Goal: Task Accomplishment & Management: Complete application form

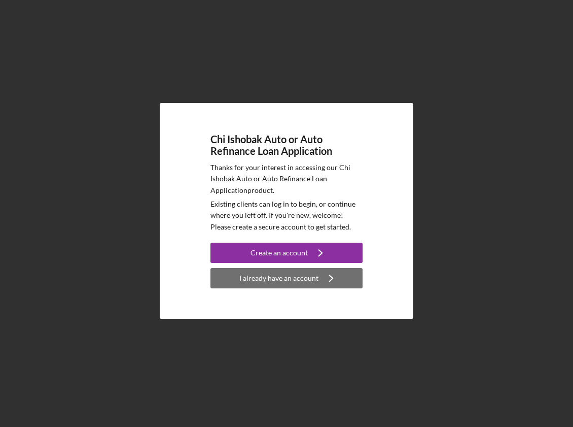
click at [281, 274] on div "I already have an account" at bounding box center [279, 278] width 79 height 20
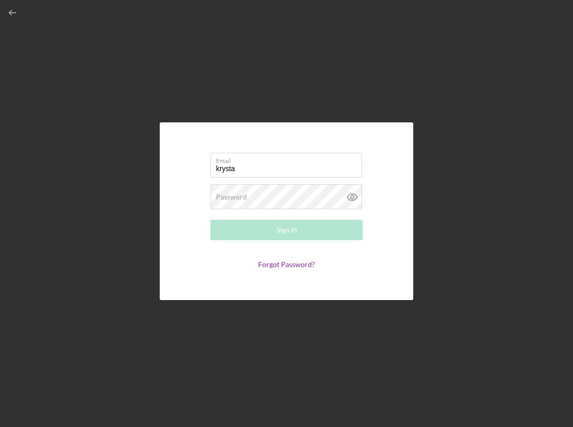
type input "krystalsobralski97@gmail.com"
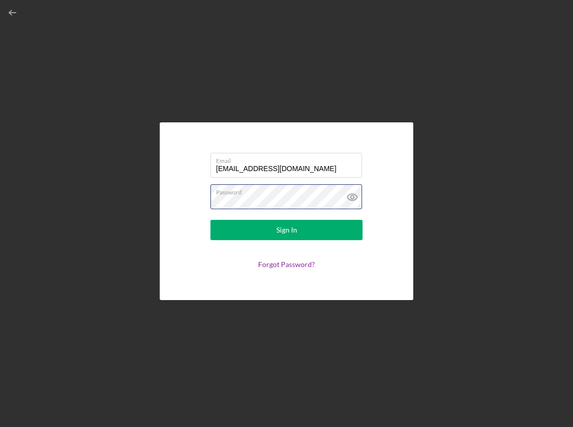
click at [211, 220] on button "Sign In" at bounding box center [287, 230] width 152 height 20
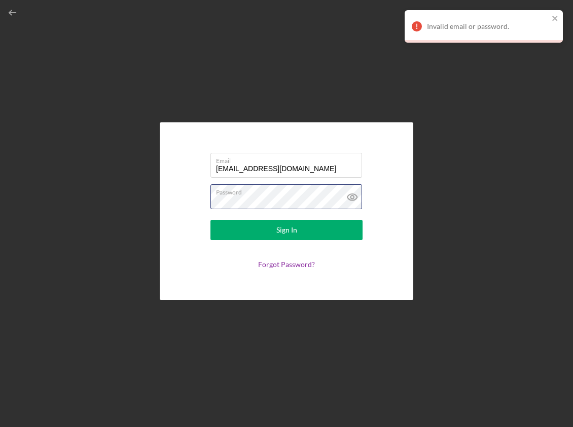
click at [211, 220] on button "Sign In" at bounding box center [287, 230] width 152 height 20
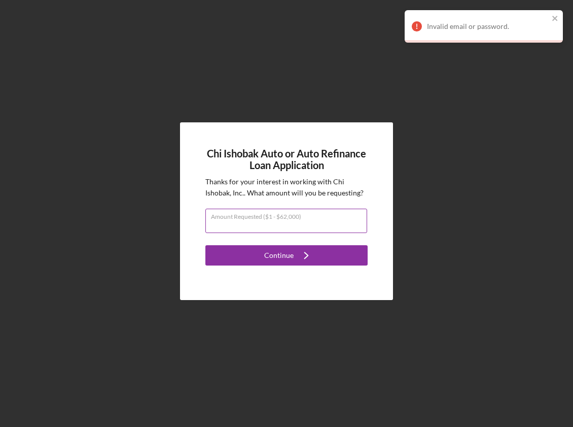
click at [290, 226] on input "Amount Requested ($1 - $62,000)" at bounding box center [287, 221] width 162 height 24
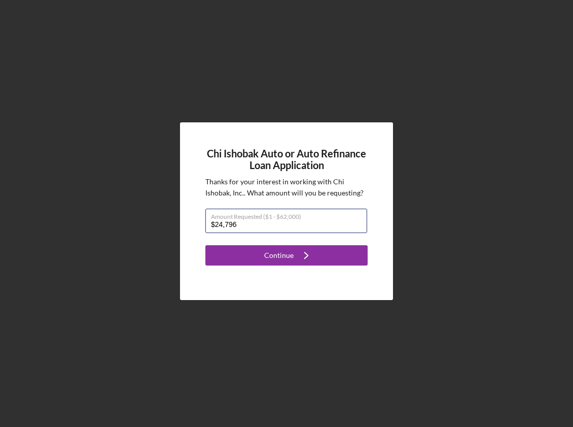
type input "$24,796"
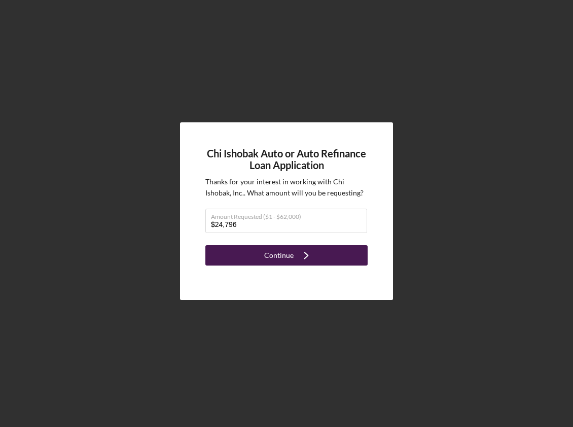
click at [304, 256] on icon "Icon/Navigate" at bounding box center [306, 255] width 25 height 25
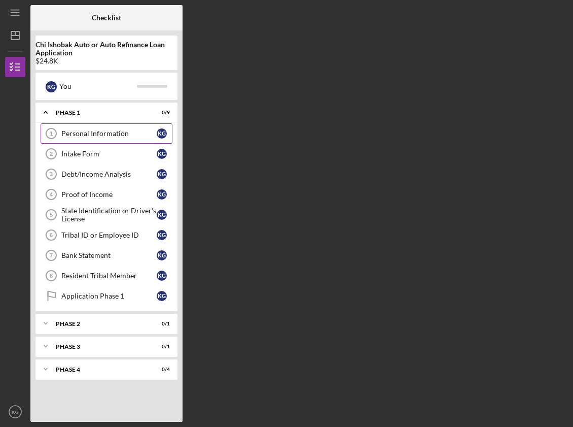
click at [101, 133] on div "Personal Information" at bounding box center [108, 133] width 95 height 8
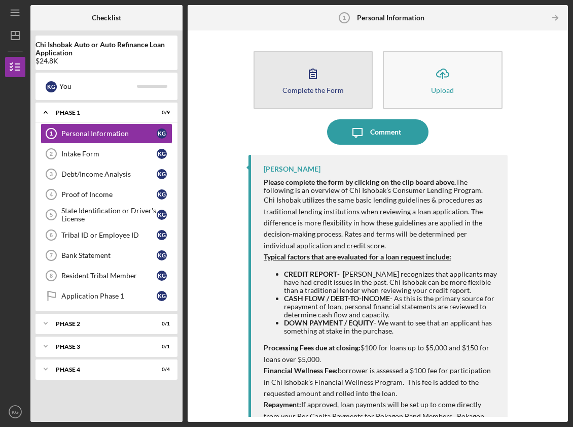
click at [320, 80] on icon "button" at bounding box center [312, 73] width 25 height 25
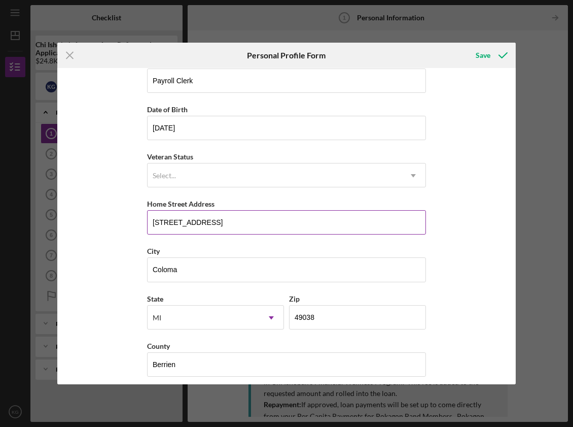
scroll to position [72, 0]
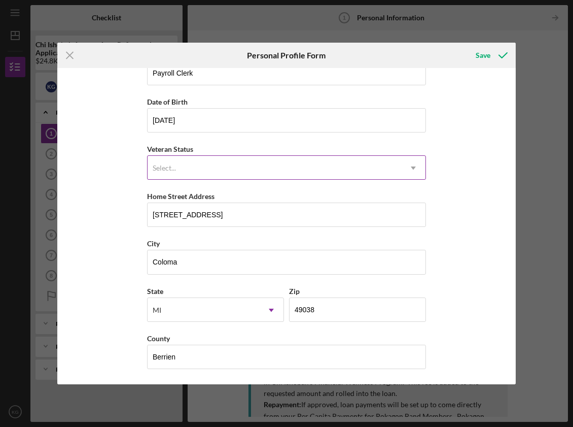
click at [329, 167] on div "Select..." at bounding box center [275, 167] width 254 height 23
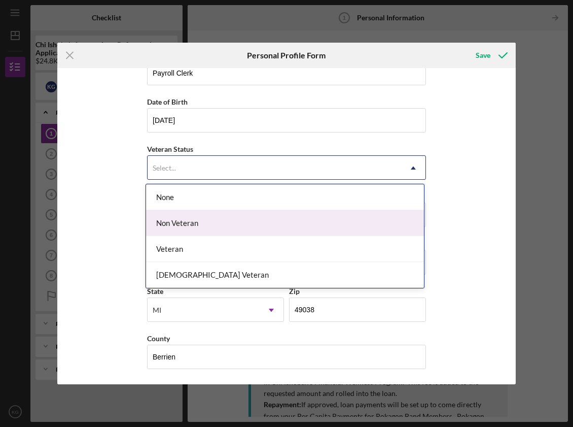
click at [318, 222] on div "Non Veteran" at bounding box center [285, 223] width 278 height 26
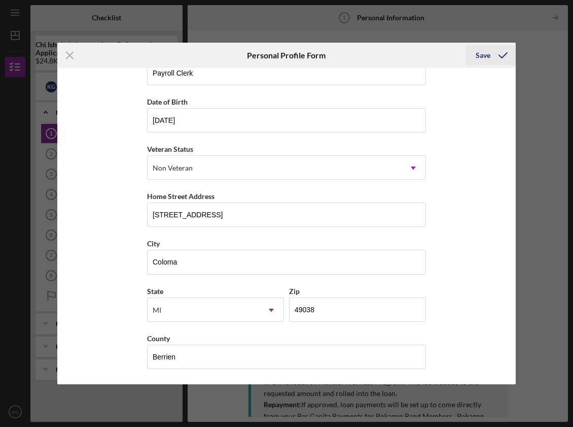
click at [494, 52] on icon "submit" at bounding box center [503, 55] width 25 height 25
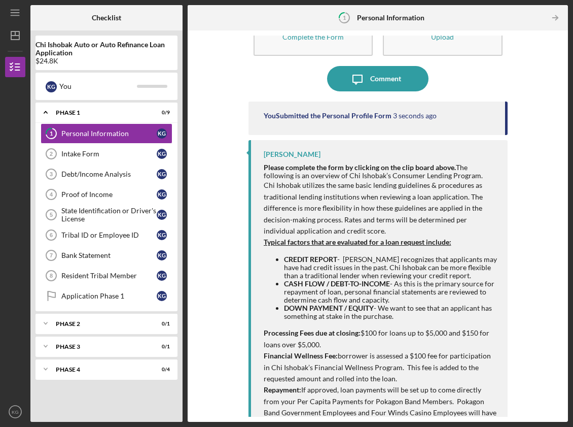
scroll to position [102, 0]
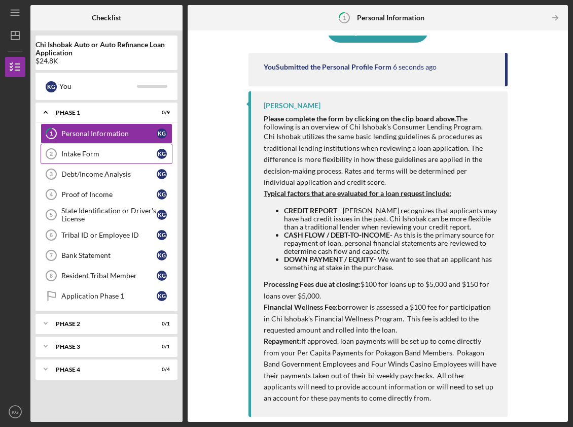
click at [88, 151] on div "Intake Form" at bounding box center [108, 154] width 95 height 8
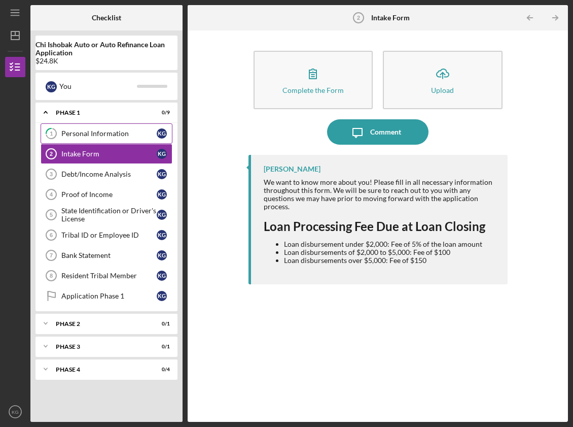
click at [112, 126] on link "1 Personal Information K G" at bounding box center [107, 133] width 132 height 20
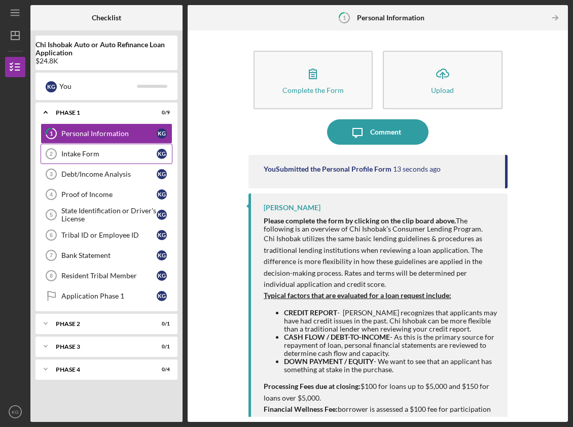
click at [101, 157] on div "Intake Form" at bounding box center [108, 154] width 95 height 8
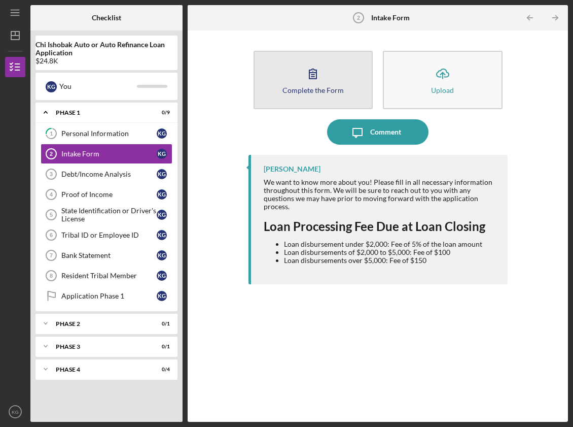
click at [296, 81] on button "Complete the Form Form" at bounding box center [314, 80] width 120 height 58
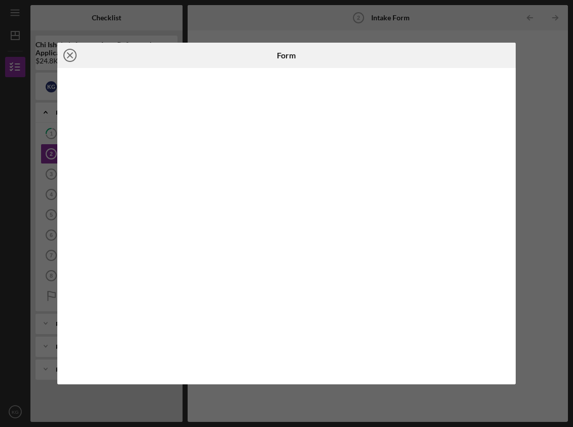
click at [74, 53] on icon "Icon/Close" at bounding box center [69, 55] width 25 height 25
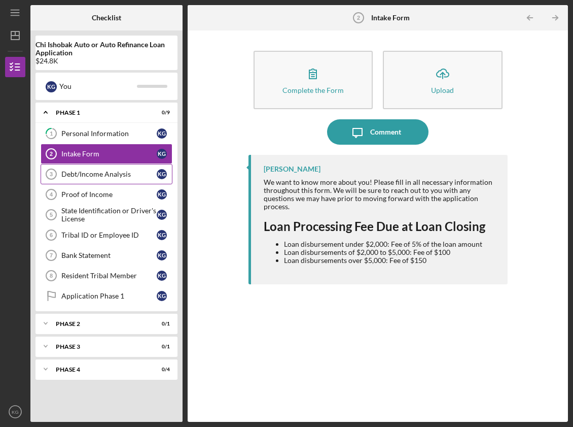
click at [86, 167] on link "Debt/Income Analysis 3 Debt/Income Analysis K G" at bounding box center [107, 174] width 132 height 20
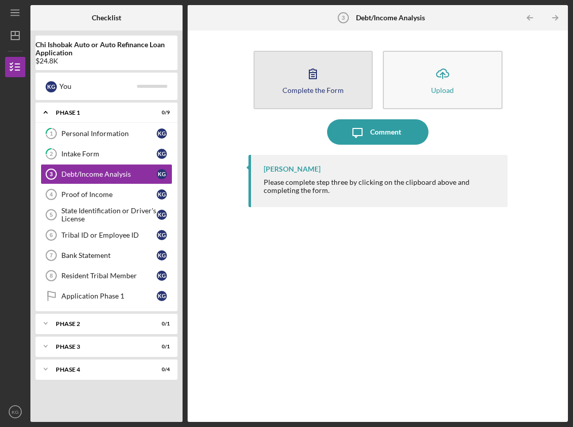
click at [319, 78] on icon "button" at bounding box center [312, 73] width 25 height 25
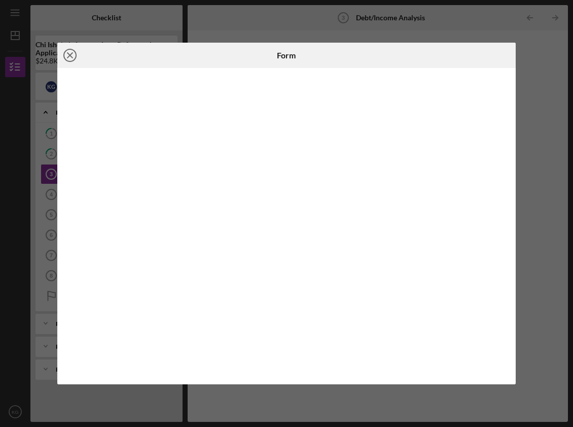
click at [67, 57] on line at bounding box center [69, 55] width 5 height 5
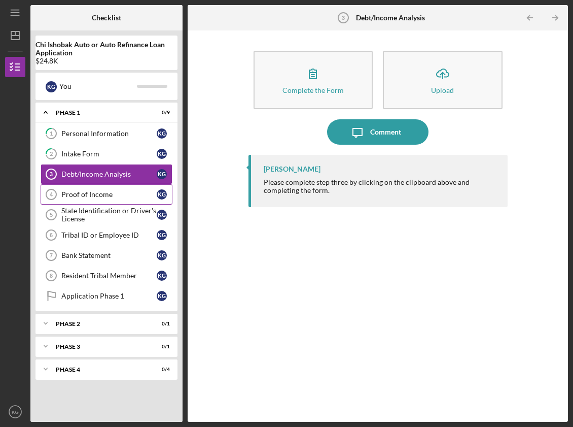
click at [101, 190] on link "Proof of Income 4 Proof of Income K G" at bounding box center [107, 194] width 132 height 20
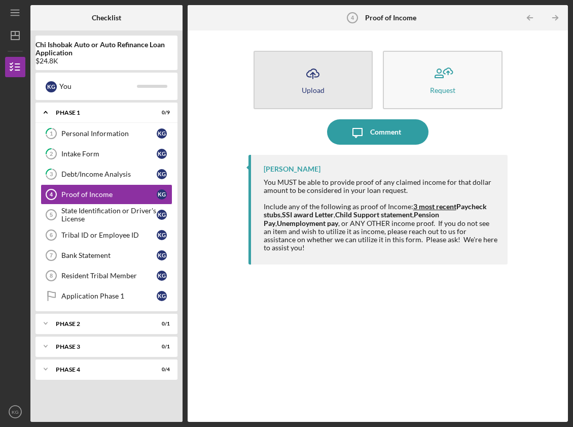
click at [331, 73] on button "Icon/Upload Upload" at bounding box center [314, 80] width 120 height 58
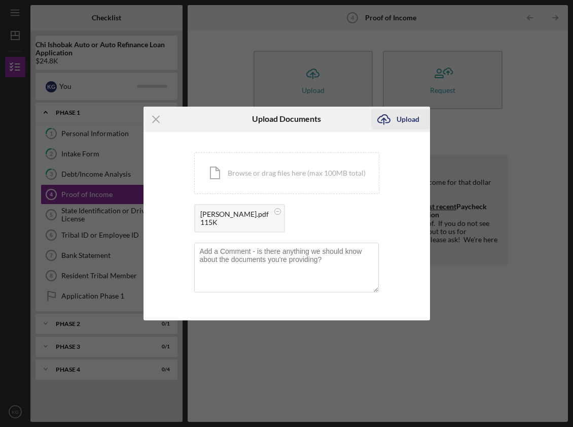
click at [398, 117] on div "Upload" at bounding box center [408, 119] width 23 height 20
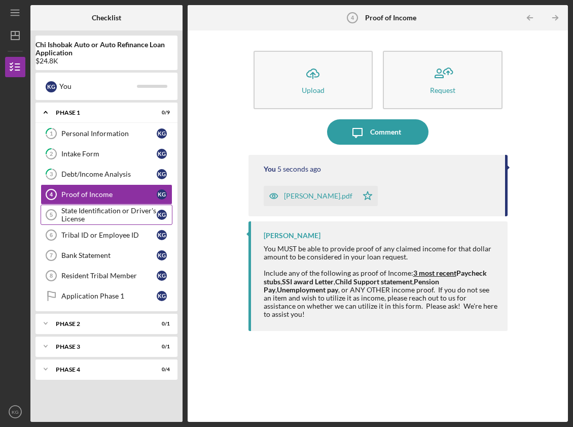
click at [107, 216] on div "State Identification or Driver's License" at bounding box center [108, 215] width 95 height 16
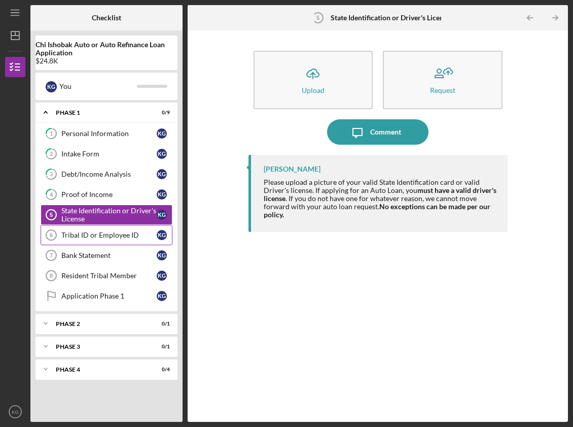
click at [101, 235] on div "Tribal ID or Employee ID" at bounding box center [108, 235] width 95 height 8
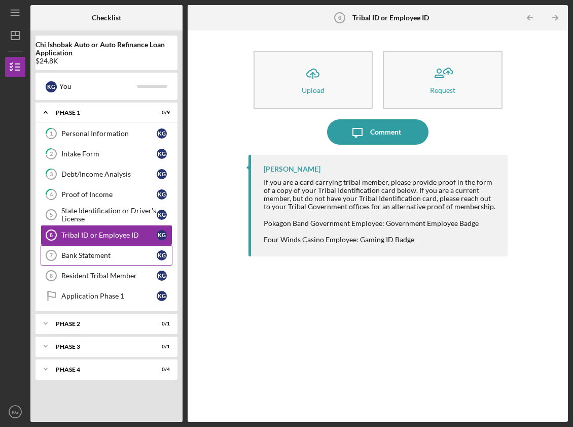
click at [102, 255] on div "Bank Statement" at bounding box center [108, 255] width 95 height 8
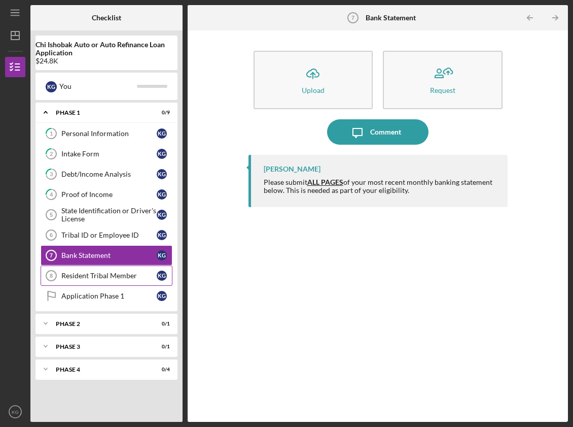
click at [98, 278] on div "Resident Tribal Member" at bounding box center [108, 276] width 95 height 8
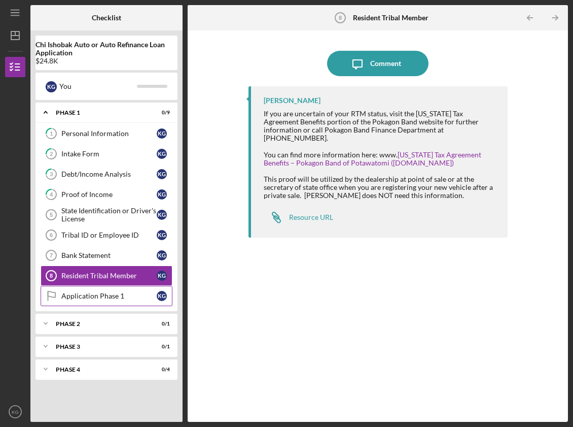
click at [95, 300] on div "Application Phase 1" at bounding box center [108, 296] width 95 height 8
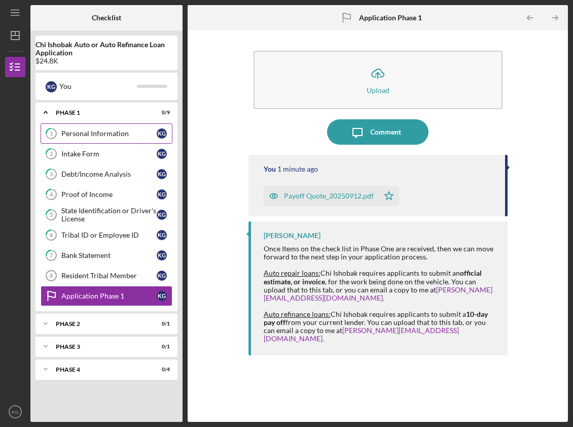
click at [52, 131] on tspan "1" at bounding box center [51, 133] width 3 height 7
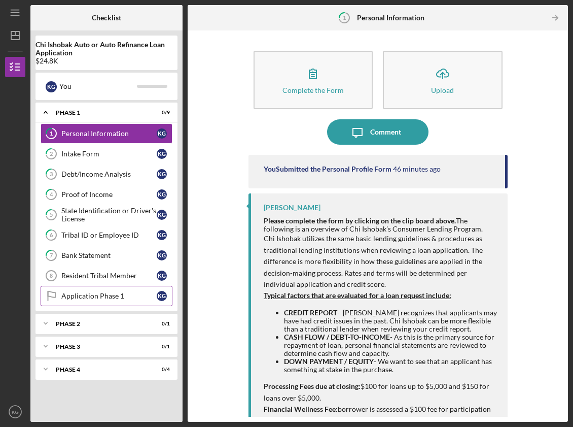
click at [83, 296] on div "Application Phase 1" at bounding box center [108, 296] width 95 height 8
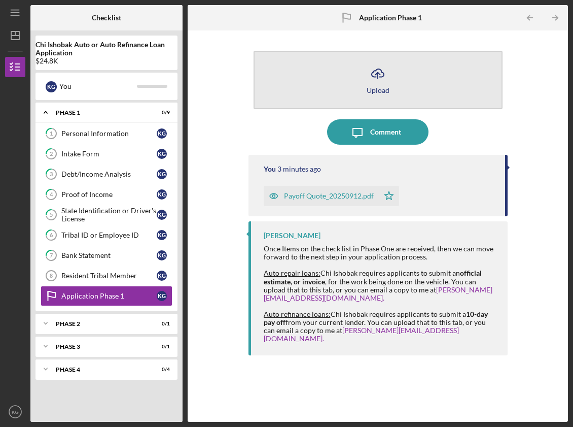
click at [375, 81] on icon "Icon/Upload" at bounding box center [377, 73] width 25 height 25
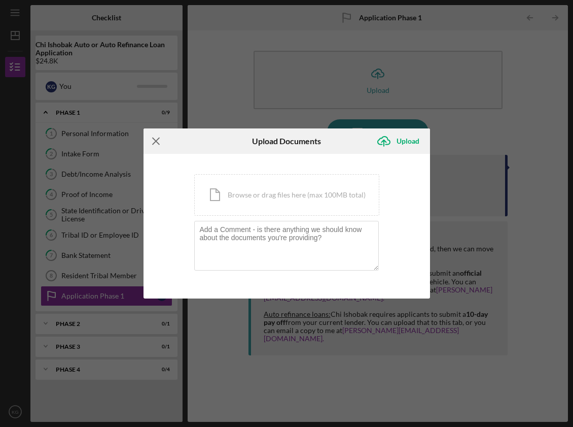
click at [154, 143] on line at bounding box center [156, 141] width 7 height 7
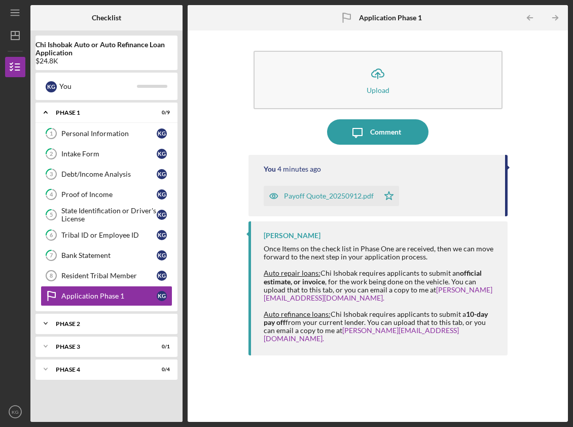
click at [111, 323] on div "Phase 2" at bounding box center [110, 324] width 109 height 6
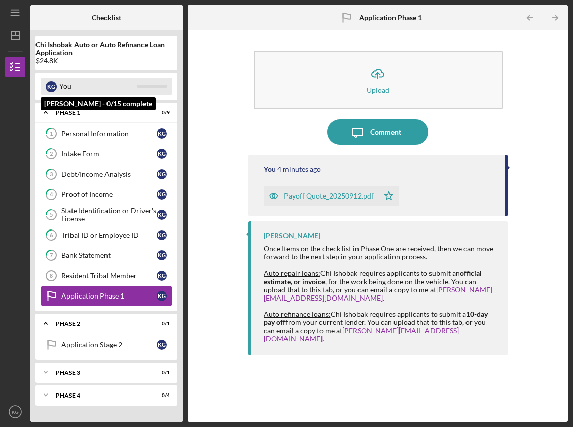
click at [142, 92] on div "K G You" at bounding box center [107, 86] width 132 height 17
click at [143, 82] on div "K G You" at bounding box center [107, 86] width 132 height 17
click at [52, 86] on div "K G" at bounding box center [51, 86] width 11 height 11
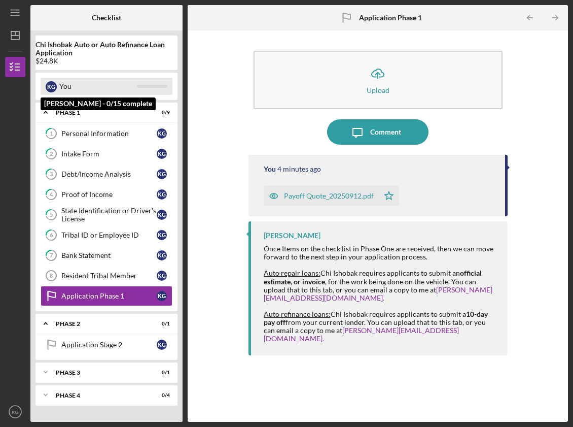
click at [52, 86] on div "K G" at bounding box center [51, 86] width 11 height 11
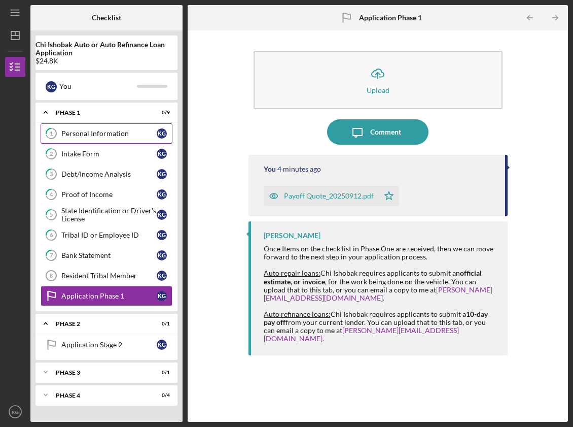
click at [54, 133] on icon "1" at bounding box center [51, 133] width 25 height 25
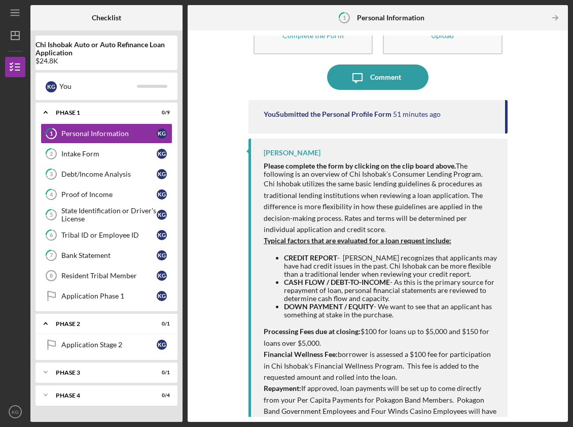
scroll to position [102, 0]
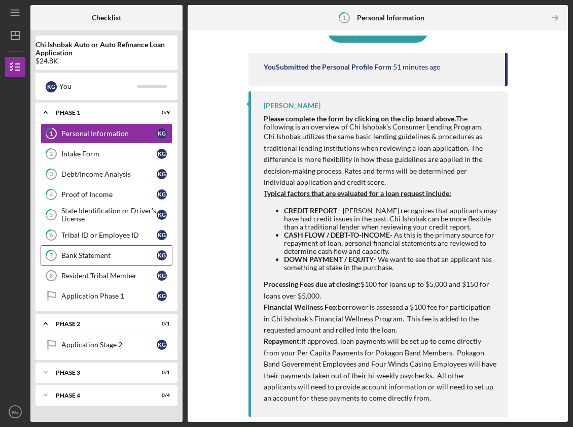
click at [98, 251] on div "Bank Statement" at bounding box center [108, 255] width 95 height 8
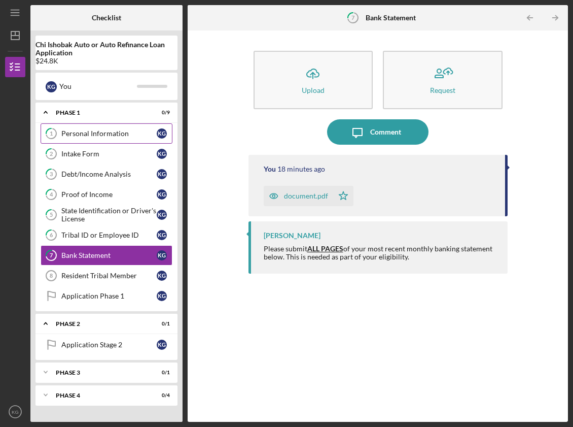
click at [119, 136] on div "Personal Information" at bounding box center [108, 133] width 95 height 8
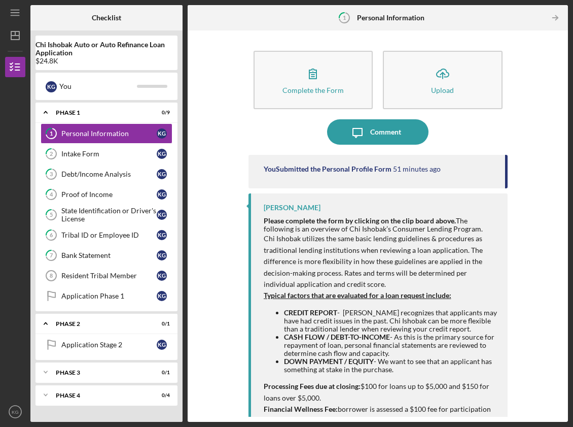
click at [320, 167] on div "You Submitted the Personal Profile Form" at bounding box center [328, 169] width 128 height 8
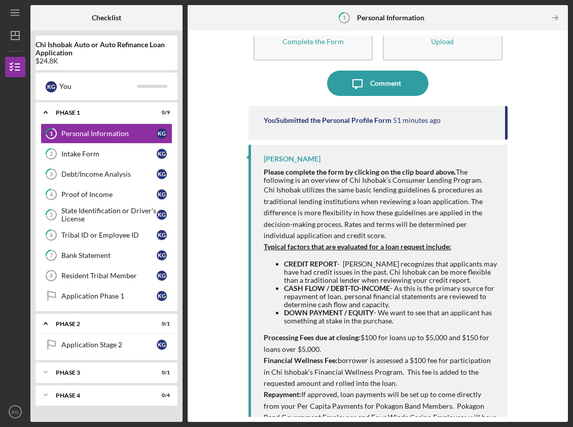
scroll to position [102, 0]
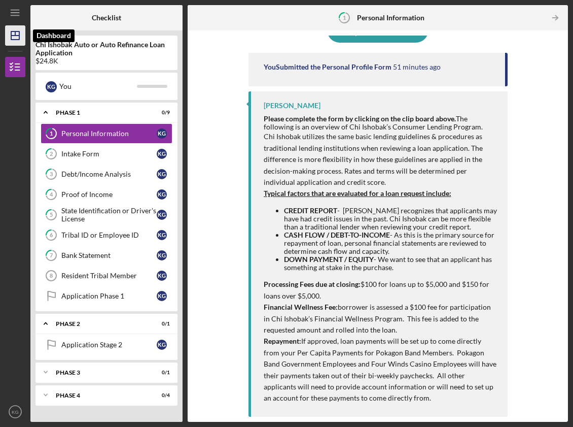
click at [17, 42] on icon "Icon/Dashboard" at bounding box center [15, 35] width 25 height 25
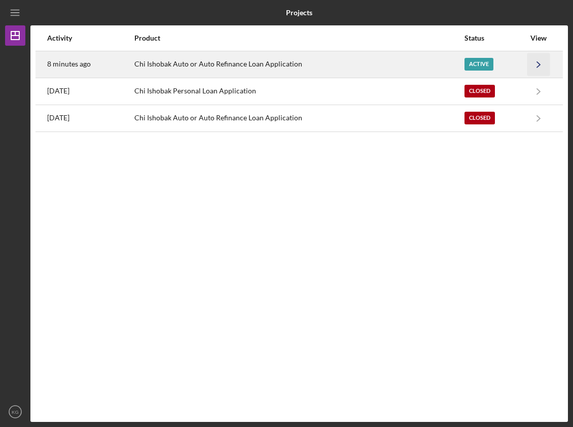
click at [529, 62] on icon "Icon/Navigate" at bounding box center [539, 64] width 23 height 23
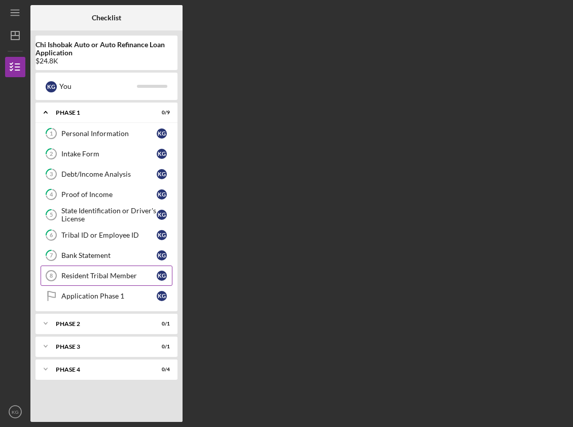
click at [90, 278] on div "Resident Tribal Member" at bounding box center [108, 276] width 95 height 8
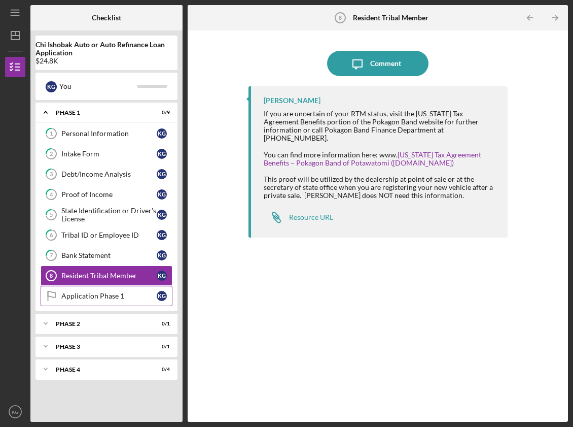
click at [85, 290] on link "Application Phase 1 Application Phase 1 K G" at bounding box center [107, 296] width 132 height 20
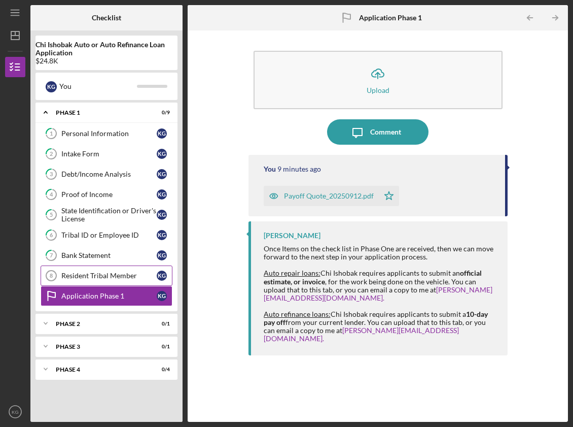
click at [106, 278] on div "Resident Tribal Member" at bounding box center [108, 276] width 95 height 8
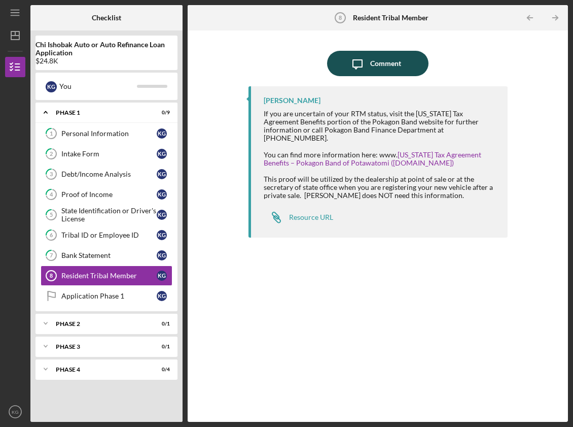
click at [381, 62] on div "Comment" at bounding box center [385, 63] width 31 height 25
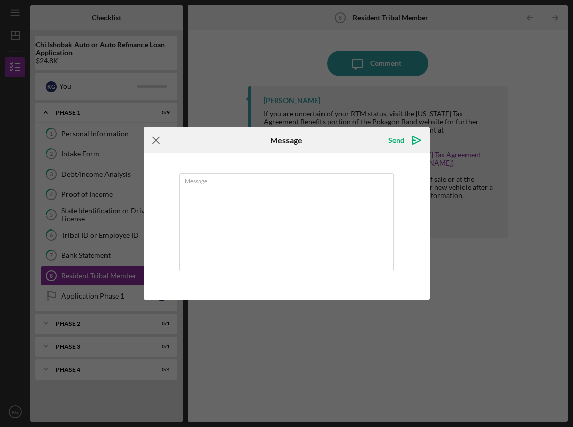
click at [152, 140] on icon "Icon/Menu Close" at bounding box center [156, 139] width 25 height 25
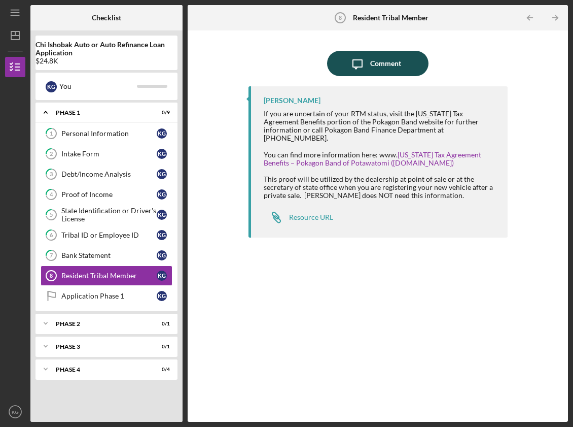
click at [375, 61] on div "Comment" at bounding box center [385, 63] width 31 height 25
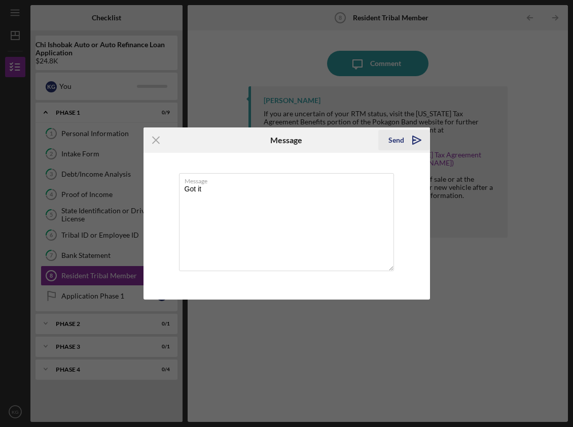
type textarea "Got it"
click at [401, 141] on div "Send" at bounding box center [397, 140] width 16 height 20
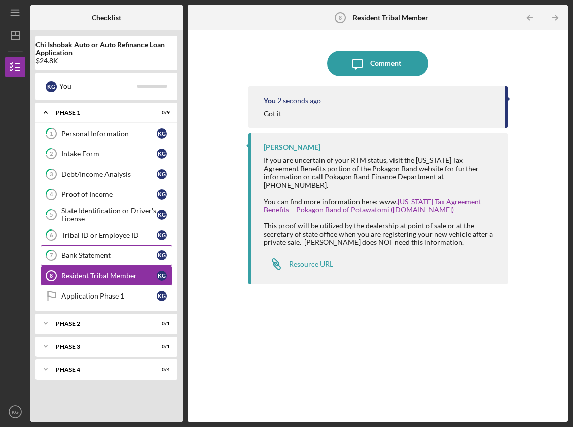
click at [81, 249] on link "7 Bank Statement K G" at bounding box center [107, 255] width 132 height 20
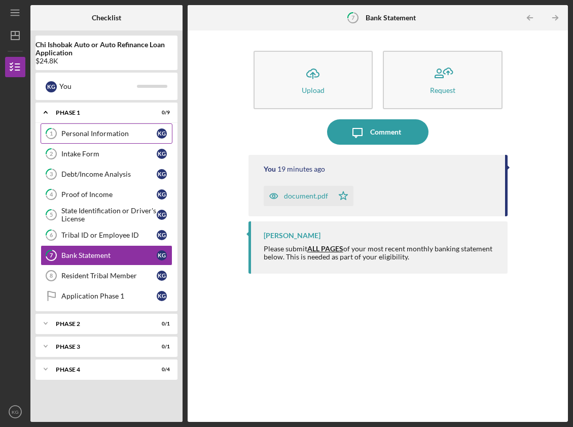
click at [90, 135] on div "Personal Information" at bounding box center [108, 133] width 95 height 8
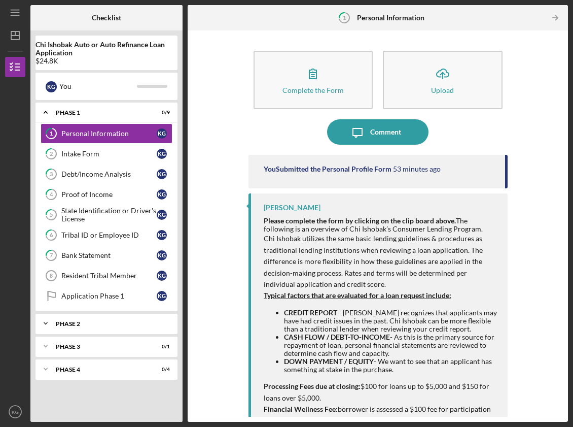
click at [48, 321] on icon "Icon/Expander" at bounding box center [46, 323] width 20 height 20
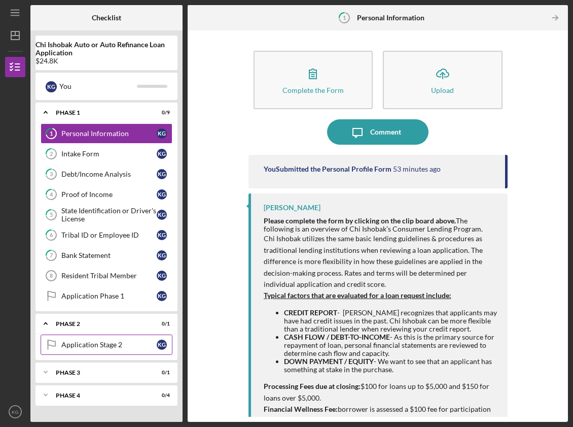
click at [75, 343] on div "Application Stage 2" at bounding box center [108, 345] width 95 height 8
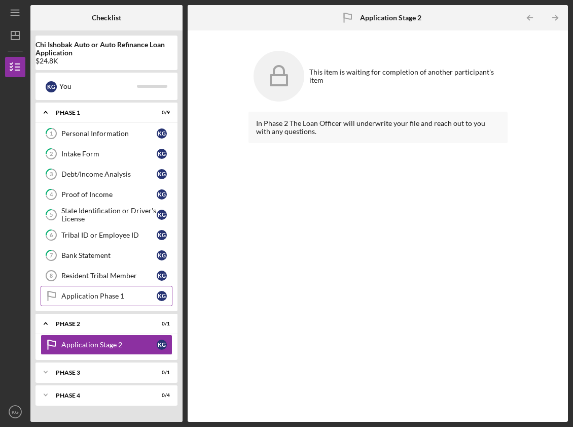
click at [83, 293] on div "Application Phase 1" at bounding box center [108, 296] width 95 height 8
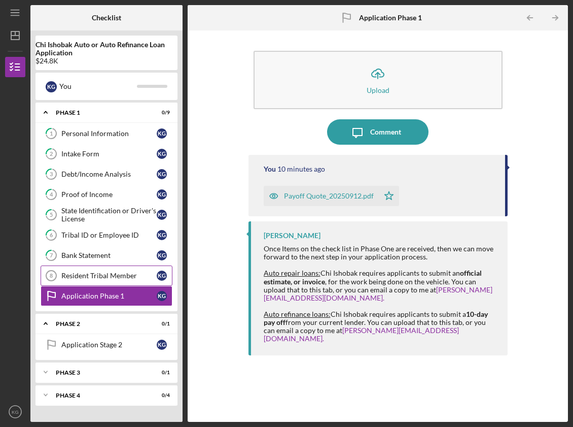
click at [76, 275] on div "Resident Tribal Member" at bounding box center [108, 276] width 95 height 8
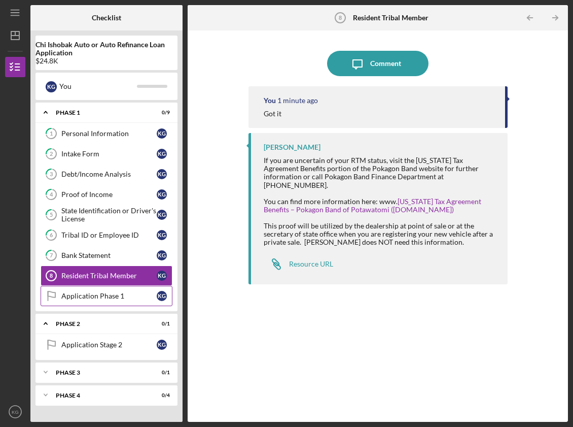
click at [96, 297] on div "Application Phase 1" at bounding box center [108, 296] width 95 height 8
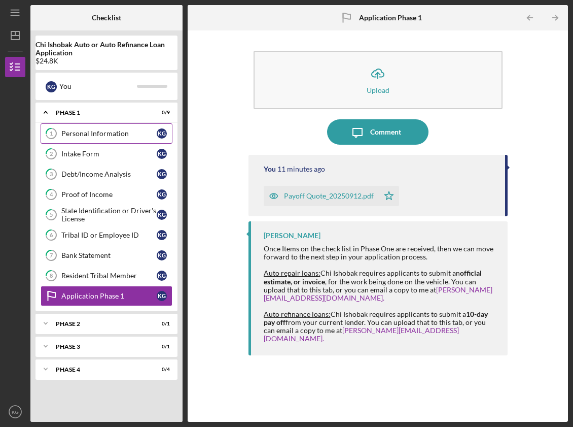
click at [99, 137] on div "Personal Information" at bounding box center [108, 133] width 95 height 8
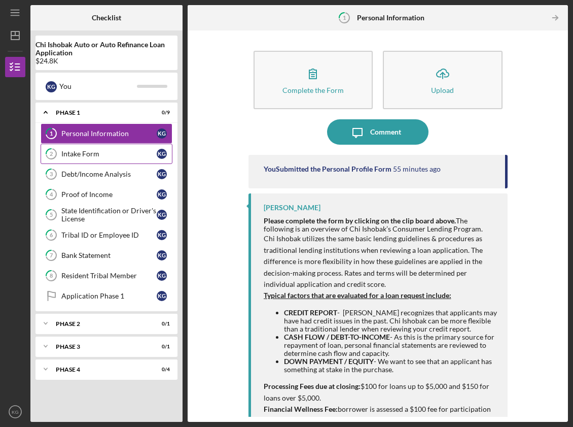
click at [99, 150] on div "Intake Form" at bounding box center [108, 154] width 95 height 8
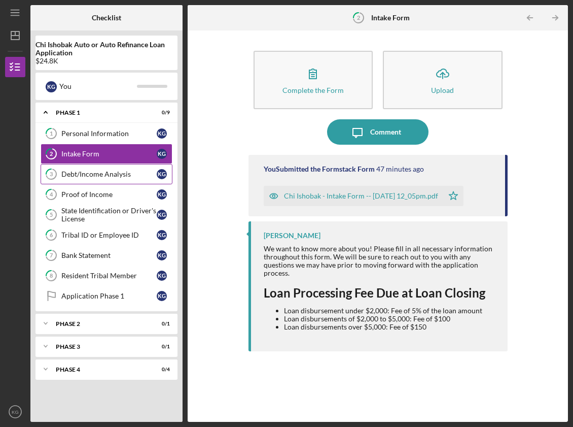
click at [99, 174] on div "Debt/Income Analysis" at bounding box center [108, 174] width 95 height 8
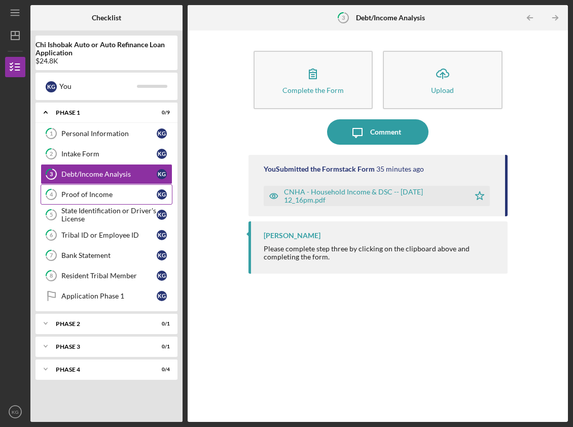
click at [94, 198] on div "Proof of Income" at bounding box center [108, 194] width 95 height 8
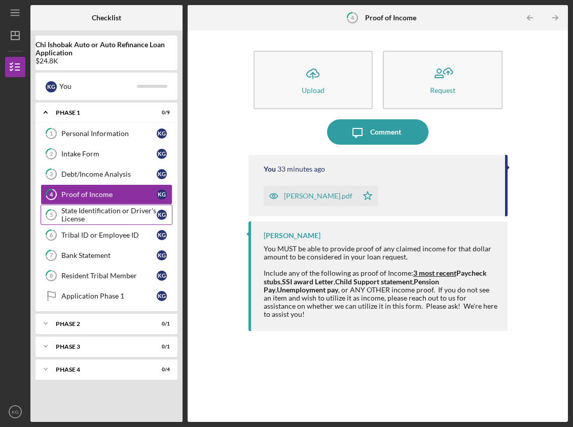
click at [91, 219] on div "State Identification or Driver's License" at bounding box center [108, 215] width 95 height 16
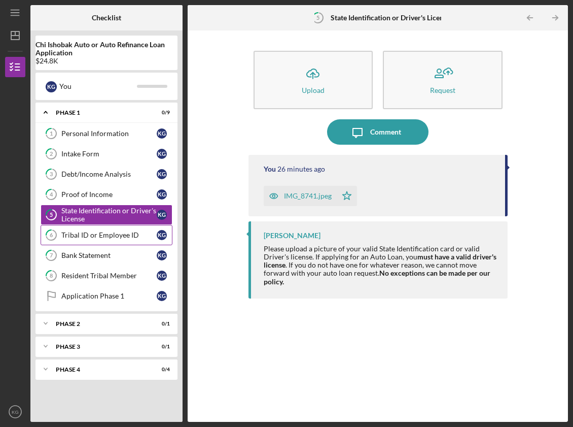
click at [76, 230] on link "6 Tribal ID or Employee ID K G" at bounding box center [107, 235] width 132 height 20
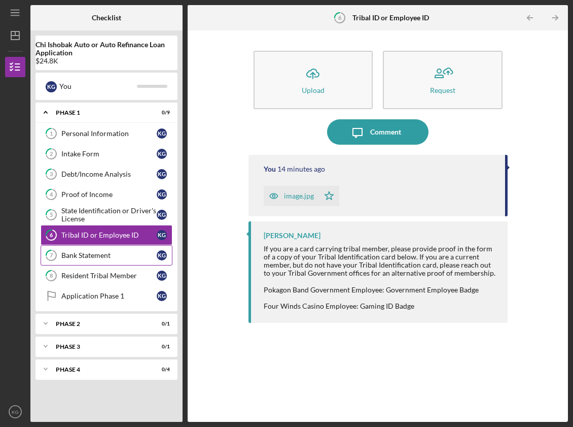
click at [75, 260] on link "7 Bank Statement K G" at bounding box center [107, 255] width 132 height 20
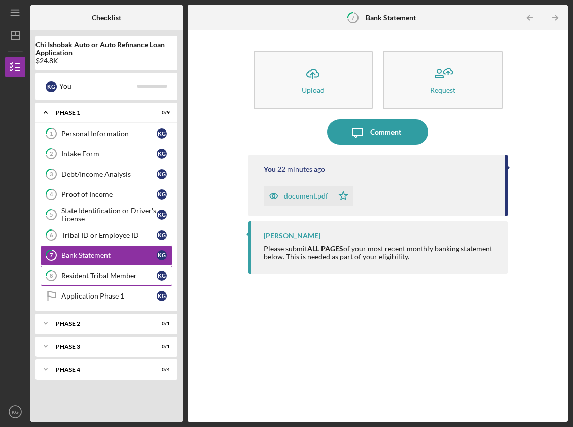
click at [79, 280] on link "8 Resident Tribal Member K G" at bounding box center [107, 275] width 132 height 20
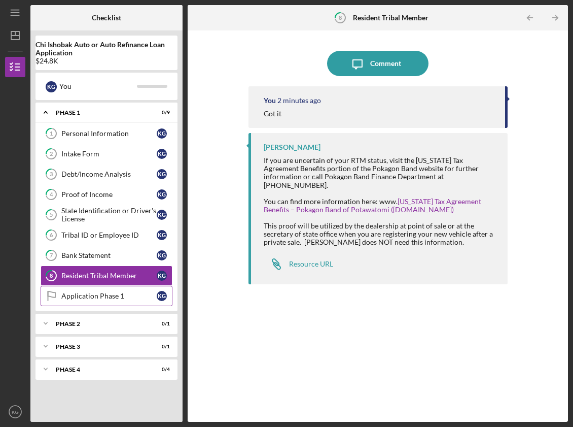
click at [84, 297] on div "Application Phase 1" at bounding box center [108, 296] width 95 height 8
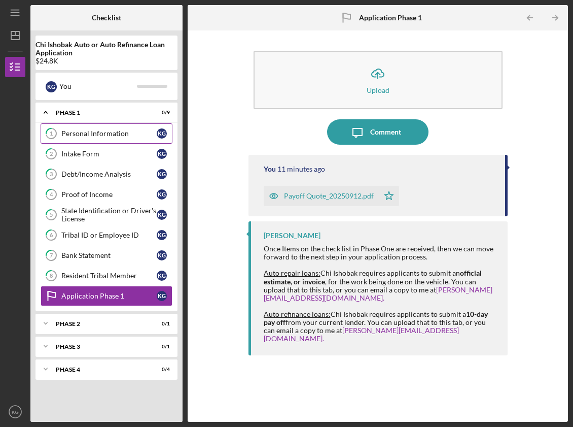
click at [91, 134] on div "Personal Information" at bounding box center [108, 133] width 95 height 8
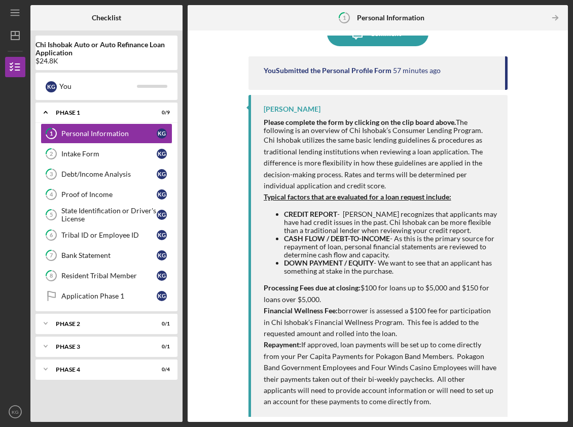
scroll to position [102, 0]
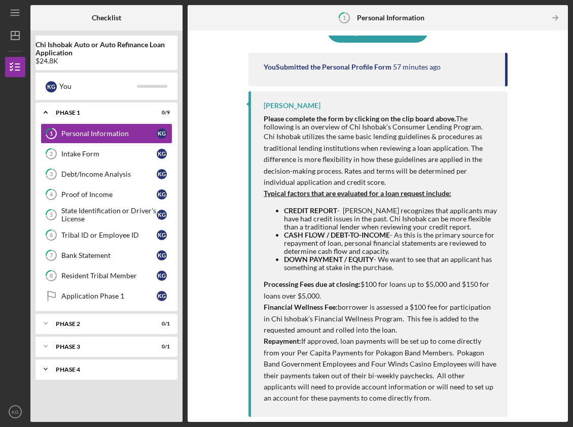
click at [64, 367] on div "Phase 4" at bounding box center [110, 369] width 109 height 6
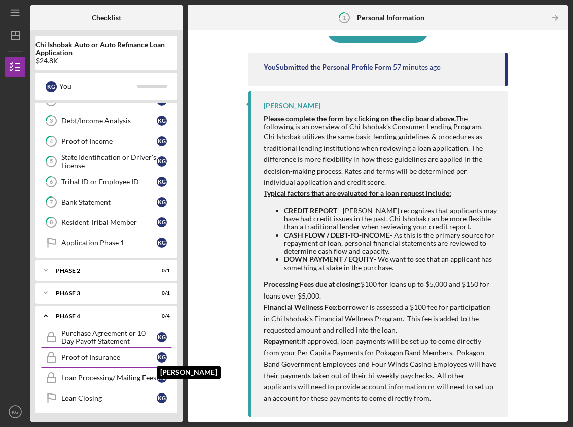
scroll to position [55, 0]
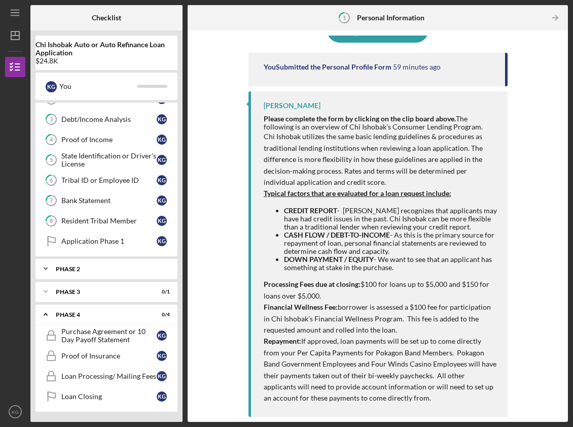
click at [46, 267] on icon "Icon/Expander" at bounding box center [46, 268] width 20 height 20
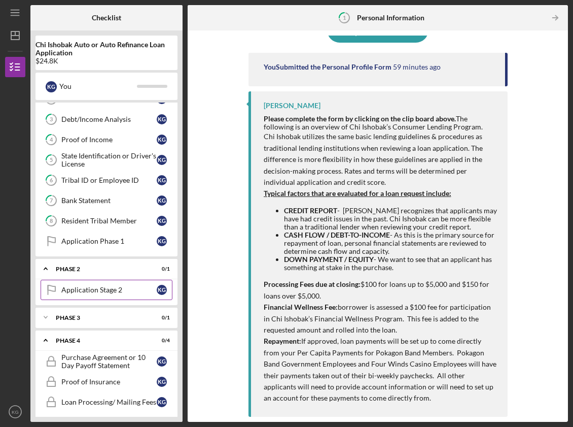
click at [81, 292] on div "Application Stage 2" at bounding box center [108, 290] width 95 height 8
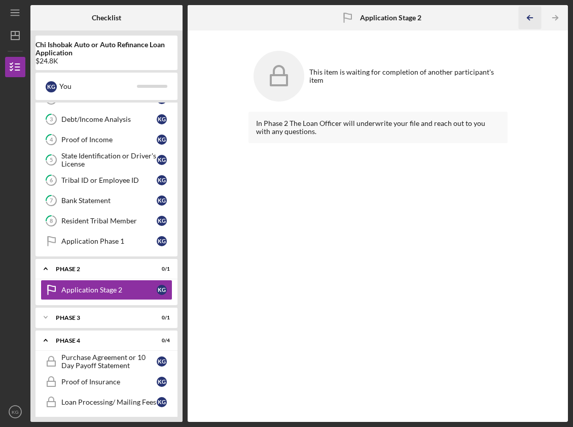
click at [531, 13] on icon "Icon/Table Pagination Arrow" at bounding box center [530, 18] width 23 height 23
